Goal: Communication & Community: Ask a question

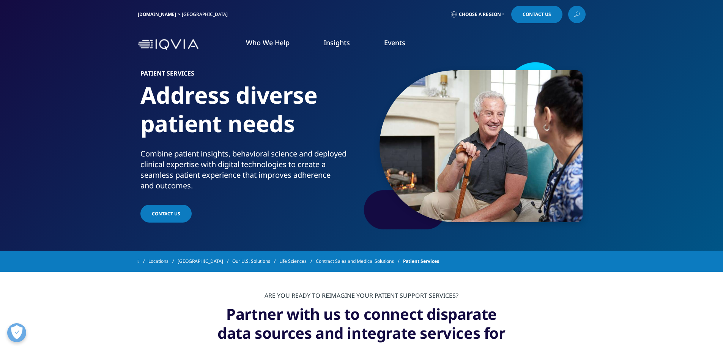
click at [166, 214] on span "Contact Us" at bounding box center [166, 213] width 28 height 6
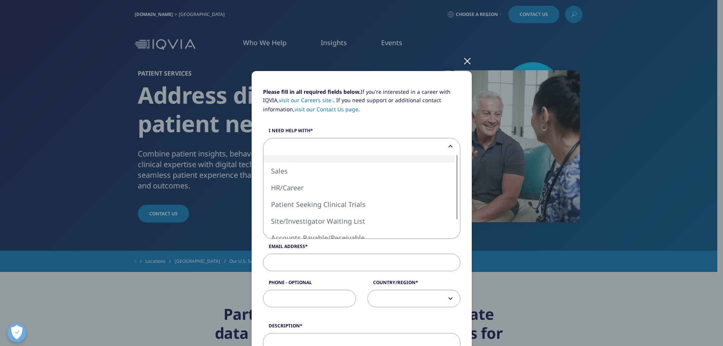
click at [288, 147] on span at bounding box center [361, 146] width 197 height 17
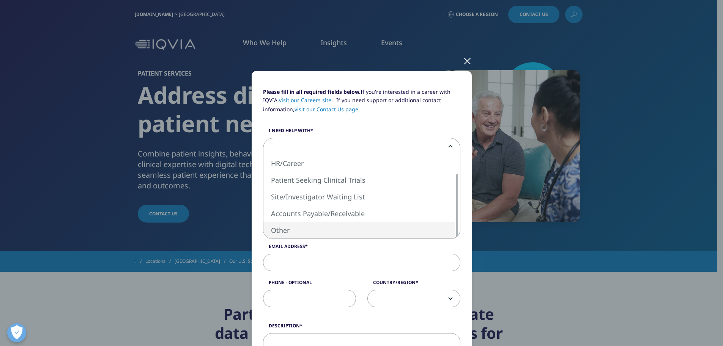
select select "Other"
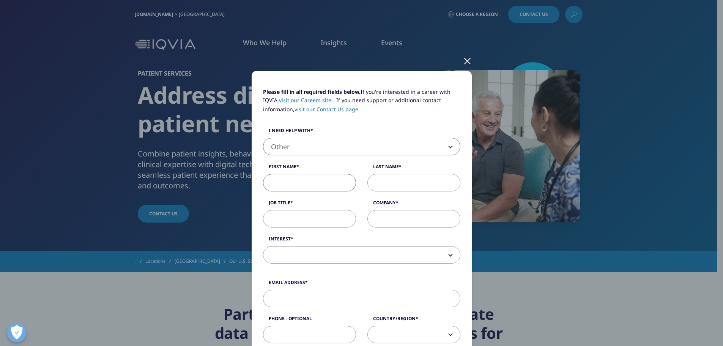
click at [280, 180] on input "First Name" at bounding box center [309, 182] width 93 height 17
drag, startPoint x: 295, startPoint y: 181, endPoint x: 259, endPoint y: 179, distance: 36.1
click at [259, 179] on div "First Name [PERSON_NAME]" at bounding box center [309, 177] width 104 height 28
type input "Edyta"
click at [403, 179] on input "Last Name" at bounding box center [413, 182] width 93 height 17
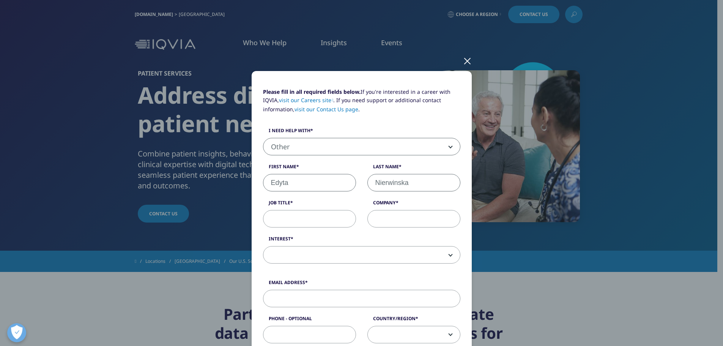
type input "Nierwinska"
click at [315, 216] on input "Job Title" at bounding box center [309, 218] width 93 height 17
click at [388, 220] on input "Company" at bounding box center [413, 218] width 93 height 17
type input "Elevatht"
click at [302, 218] on input "Job Title" at bounding box center [309, 218] width 93 height 17
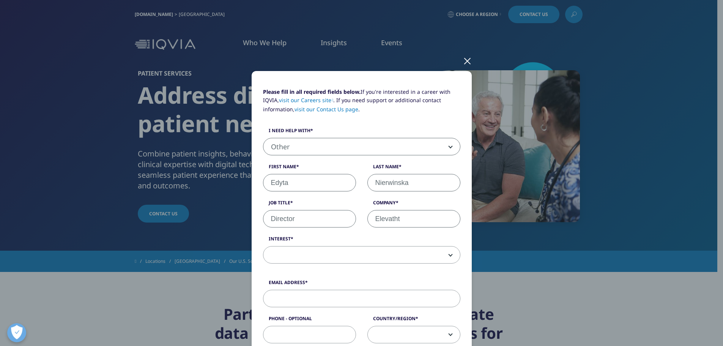
type input "Director"
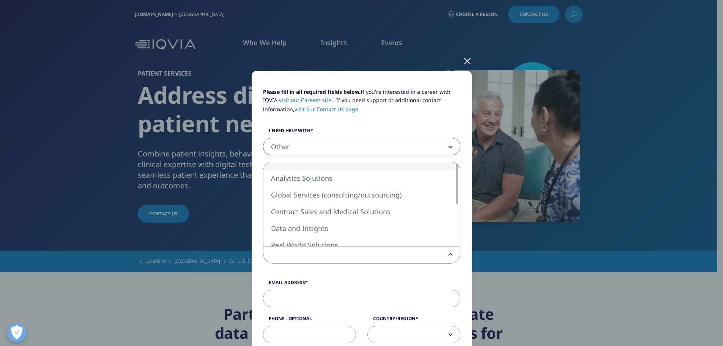
click at [315, 256] on span at bounding box center [361, 254] width 197 height 17
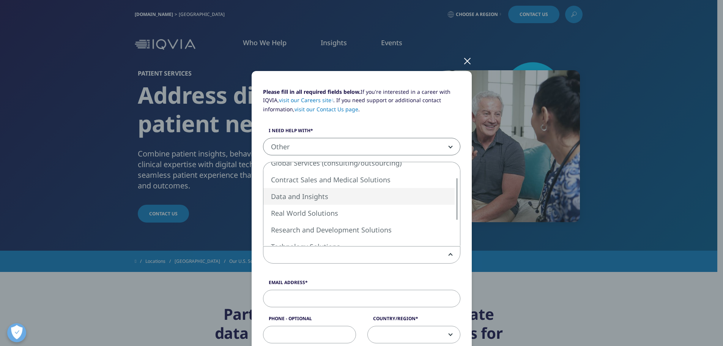
select select "Data and Insights"
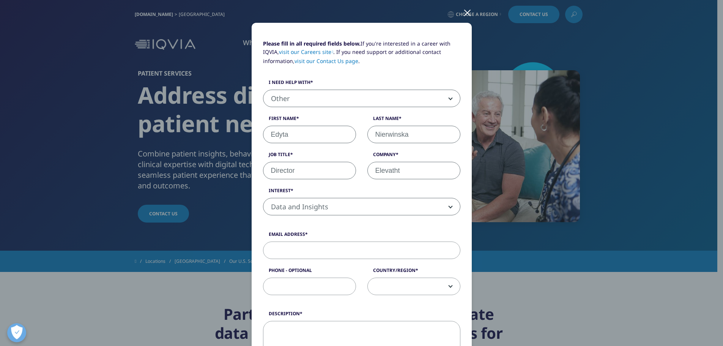
scroll to position [50, 0]
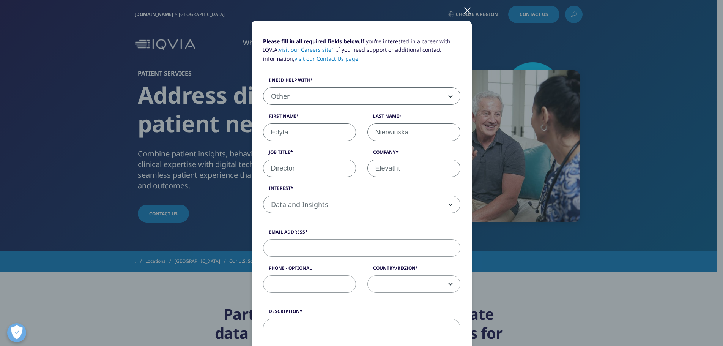
click at [299, 242] on input "Email Address" at bounding box center [361, 247] width 197 height 17
type input "[EMAIL_ADDRESS][DOMAIN_NAME]"
click at [306, 280] on input "Phone - Optional" at bounding box center [309, 283] width 93 height 17
click at [426, 285] on span at bounding box center [414, 283] width 92 height 17
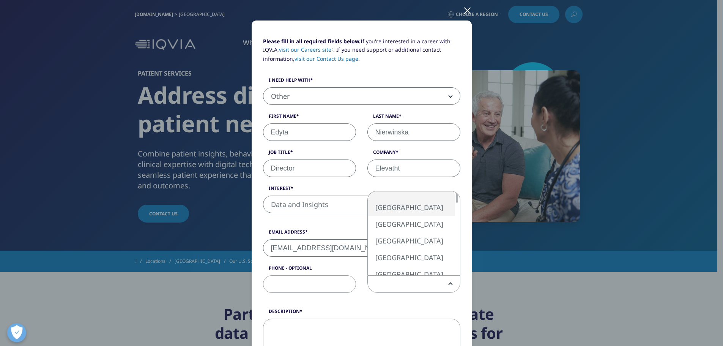
select select "[GEOGRAPHIC_DATA]"
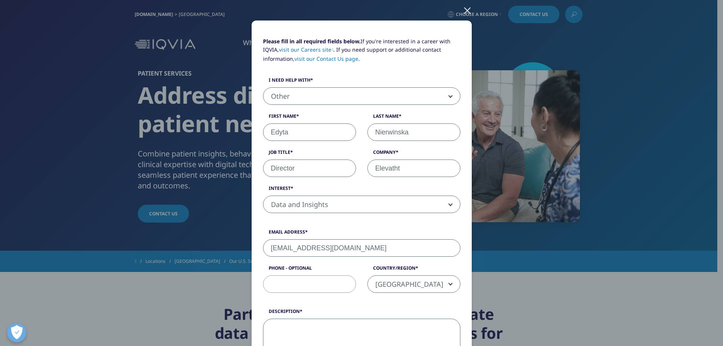
click at [280, 330] on textarea "Description" at bounding box center [361, 341] width 197 height 46
drag, startPoint x: 323, startPoint y: 328, endPoint x: 260, endPoint y: 324, distance: 63.1
click at [263, 324] on textarea "looking for a discussion and system demo ." at bounding box center [361, 341] width 197 height 46
click at [437, 327] on textarea "Interested in a discussion and system demo ." at bounding box center [361, 341] width 197 height 46
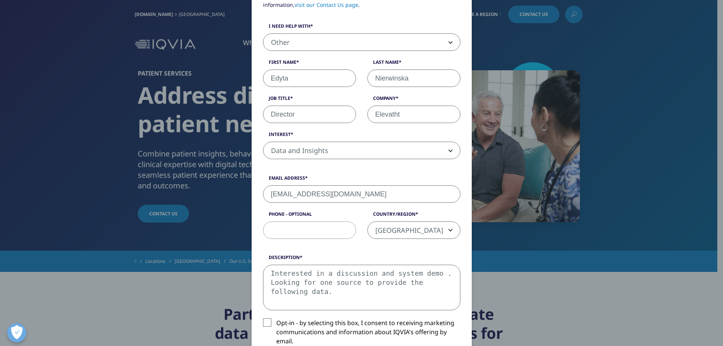
scroll to position [105, 0]
click at [291, 291] on textarea "Interested in a discussion and system demo . Looking for one source to provide …" at bounding box center [361, 287] width 197 height 46
paste textarea "demos with each of these and discussing if we can find one source to provide th…"
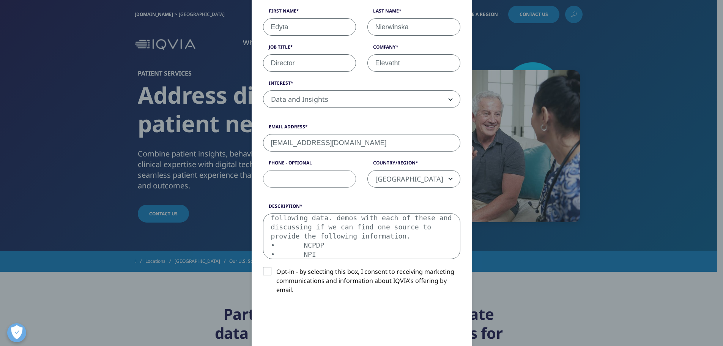
scroll to position [13, 0]
drag, startPoint x: 290, startPoint y: 227, endPoint x: 441, endPoint y: 245, distance: 152.2
click at [441, 245] on textarea "Interested in a discussion and system demo . Looking for one source to provide …" at bounding box center [361, 236] width 197 height 46
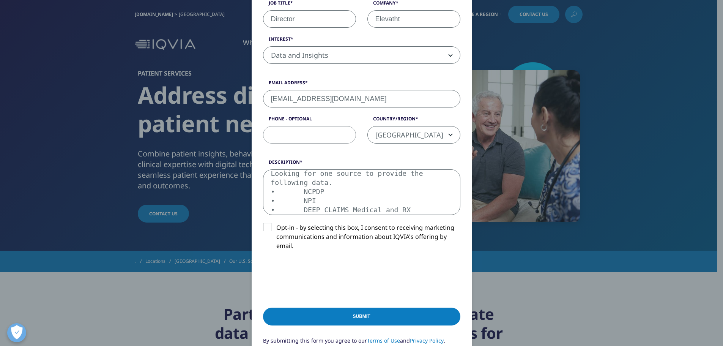
scroll to position [206, 0]
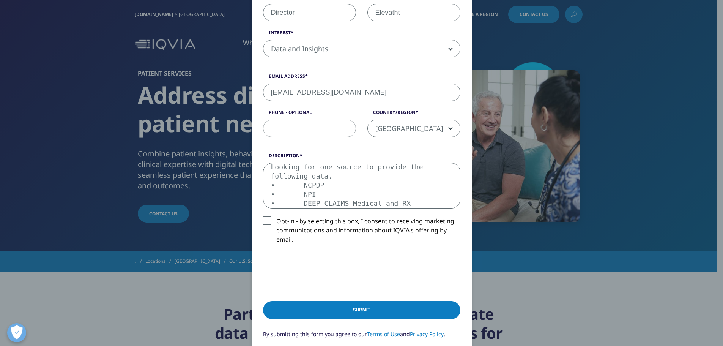
type textarea "Interested in a discussion and system demo . Looking for one source to provide …"
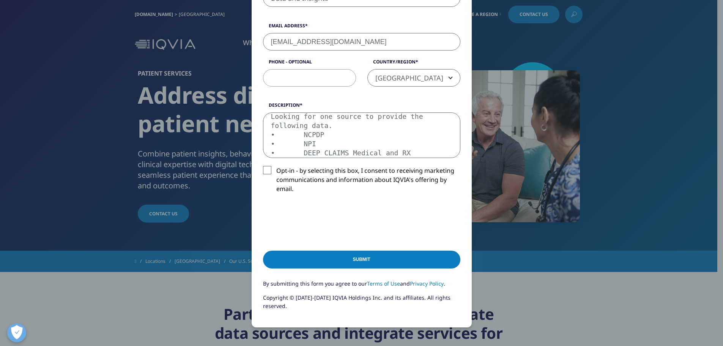
scroll to position [257, 0]
click at [358, 259] on input "Submit" at bounding box center [361, 259] width 197 height 18
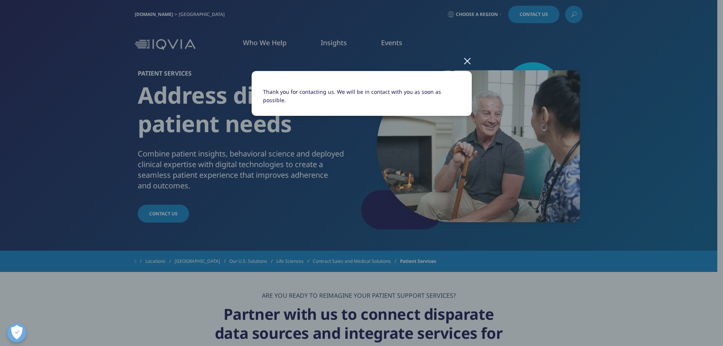
scroll to position [0, 0]
